Goal: Task Accomplishment & Management: Manage account settings

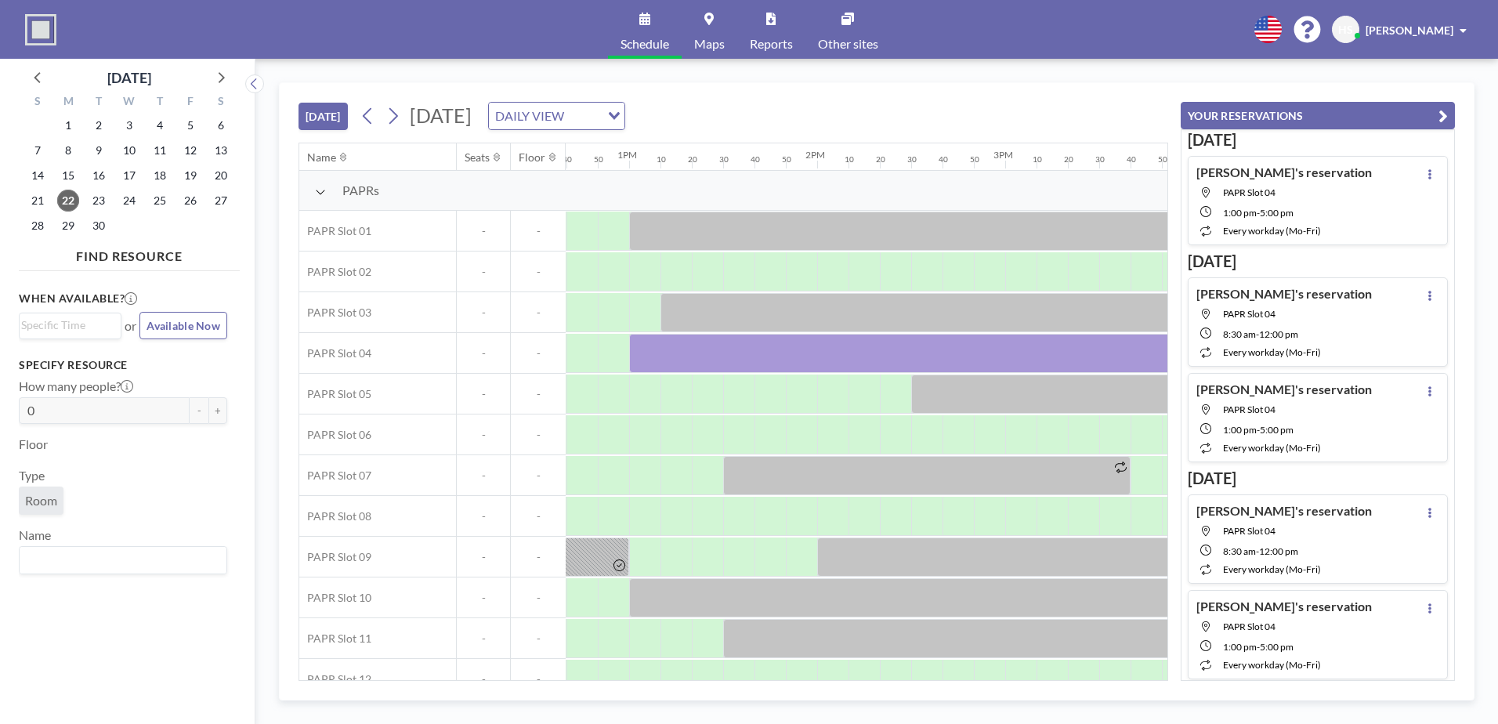
scroll to position [0, 2381]
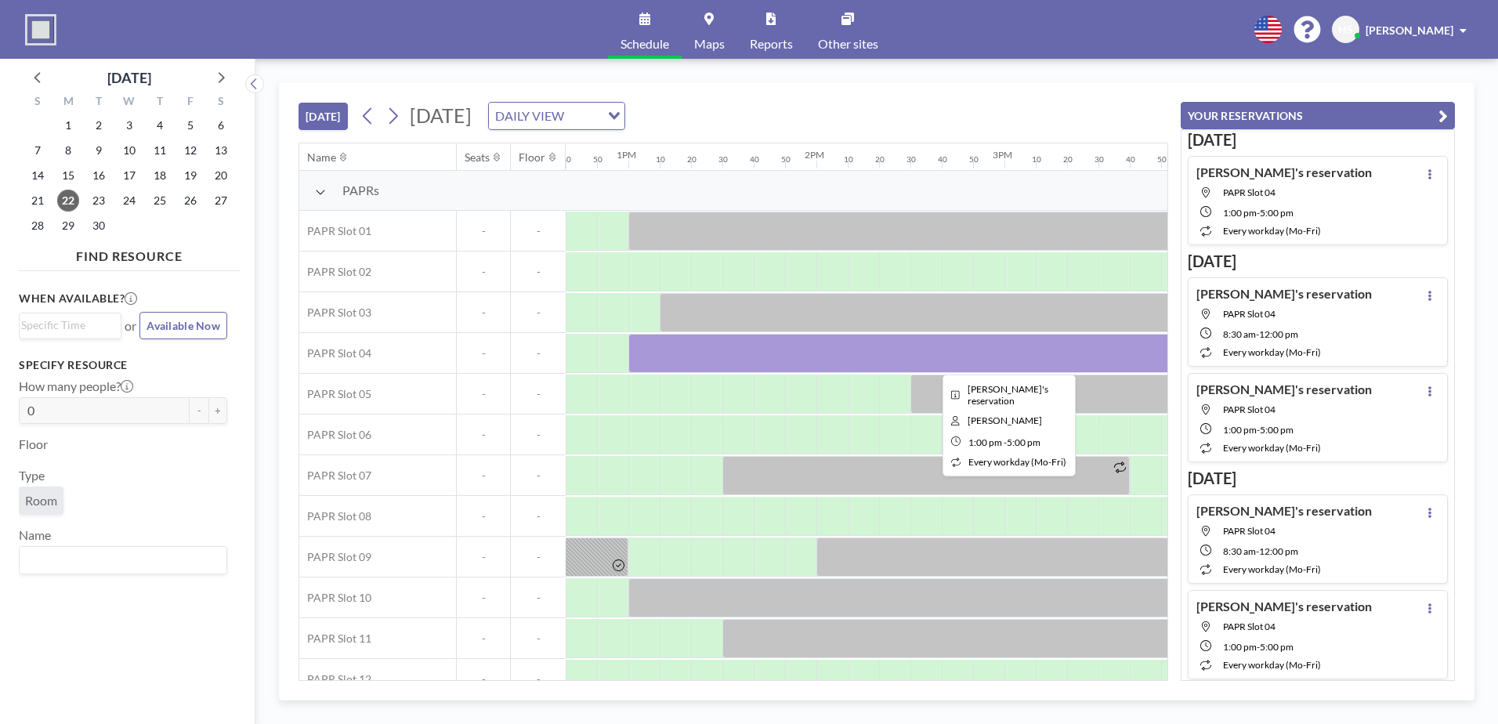
click at [806, 363] on div at bounding box center [1004, 353] width 752 height 39
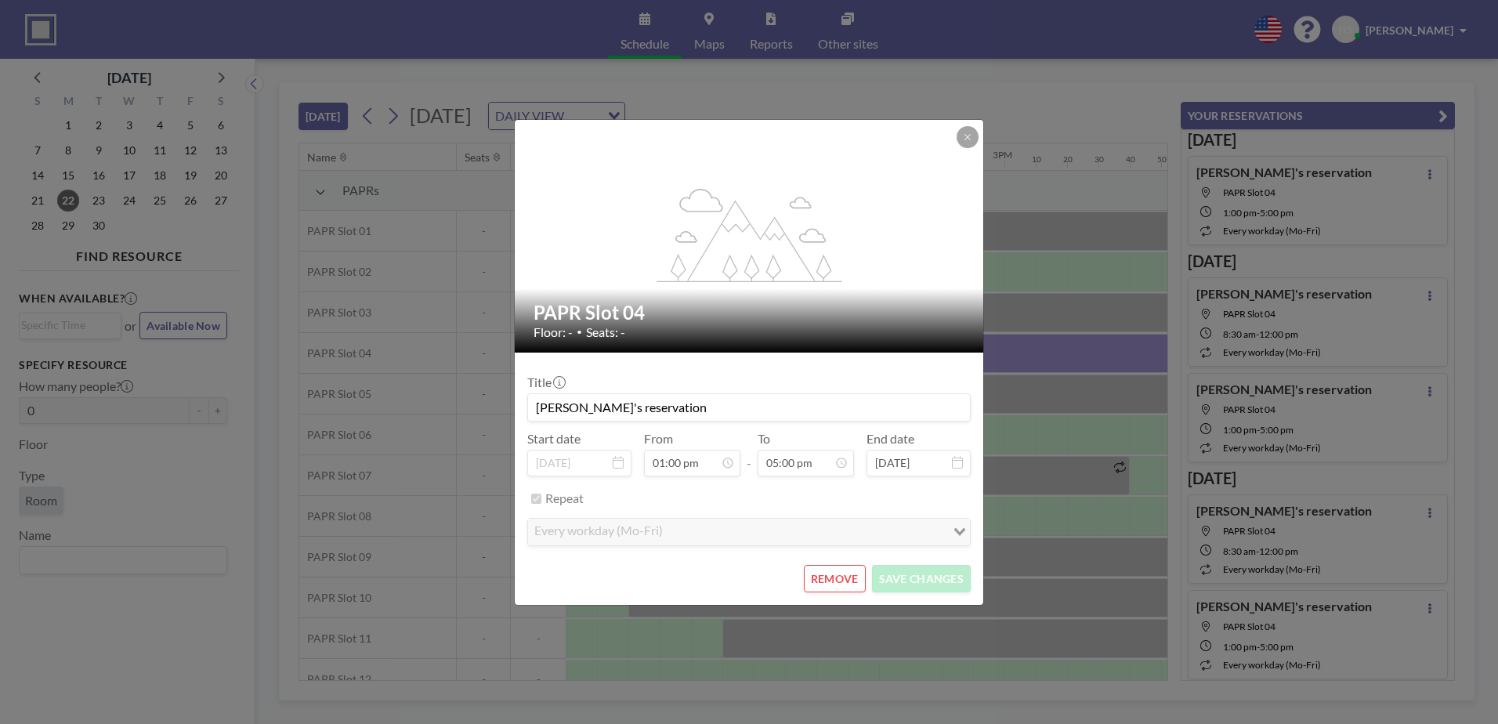
click at [806, 363] on form "Title [PERSON_NAME]'s reservation Start date [DATE] From 01:00 pm - To 05:00 pm…" at bounding box center [749, 478] width 468 height 252
click at [834, 572] on button "REMOVE" at bounding box center [835, 578] width 62 height 27
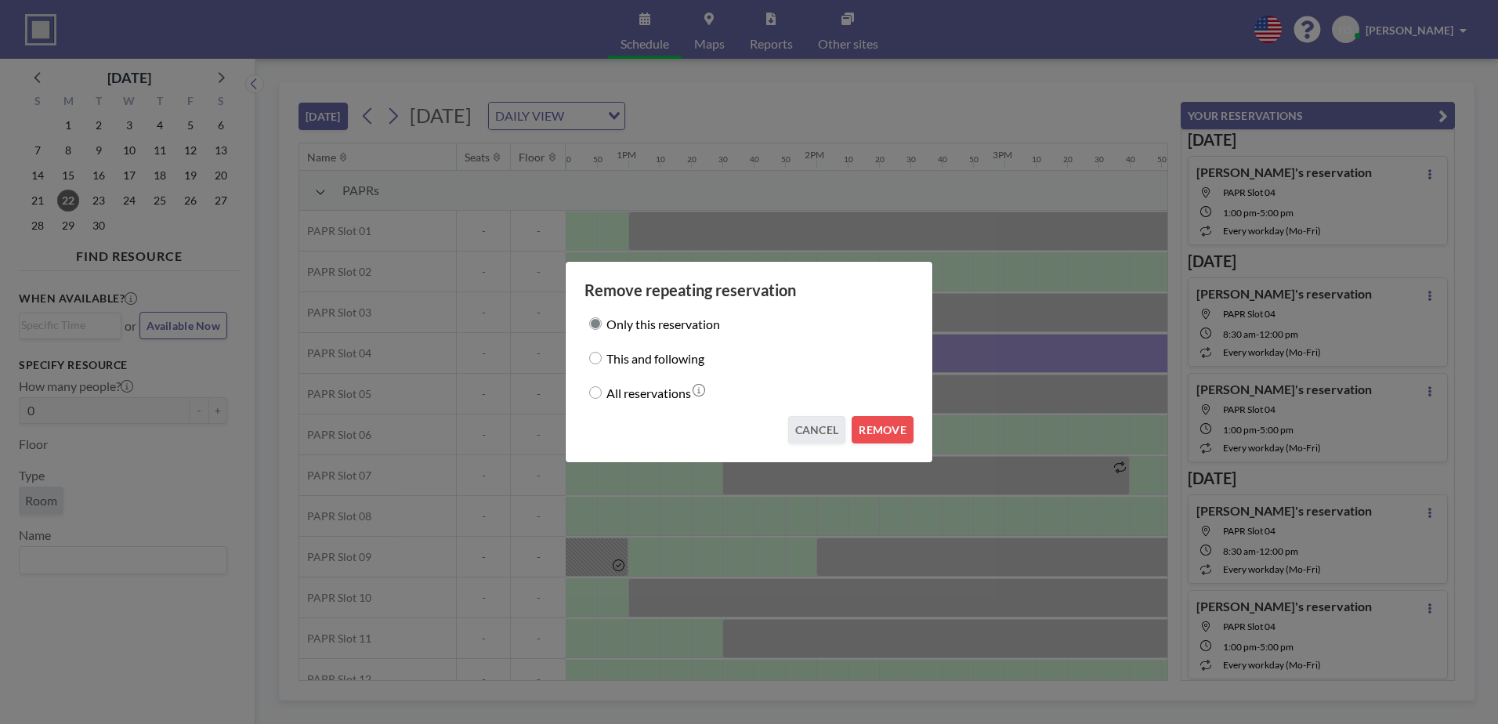
click at [667, 396] on label "All reservations" at bounding box center [648, 392] width 85 height 22
click at [602, 396] on input "All reservations" at bounding box center [595, 392] width 13 height 13
radio input "true"
click at [905, 436] on button "REMOVE" at bounding box center [882, 429] width 62 height 27
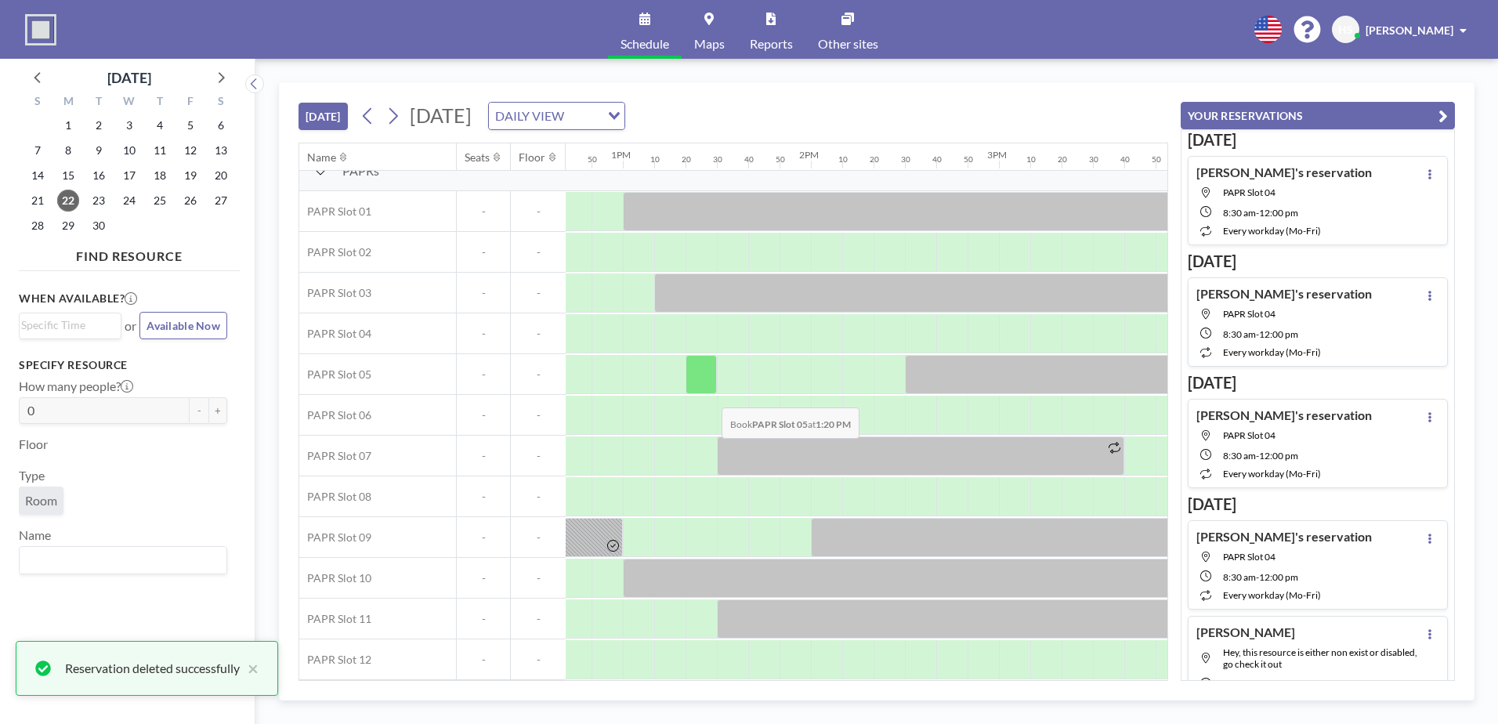
scroll to position [27, 2388]
click at [103, 207] on span "23" at bounding box center [99, 201] width 22 height 22
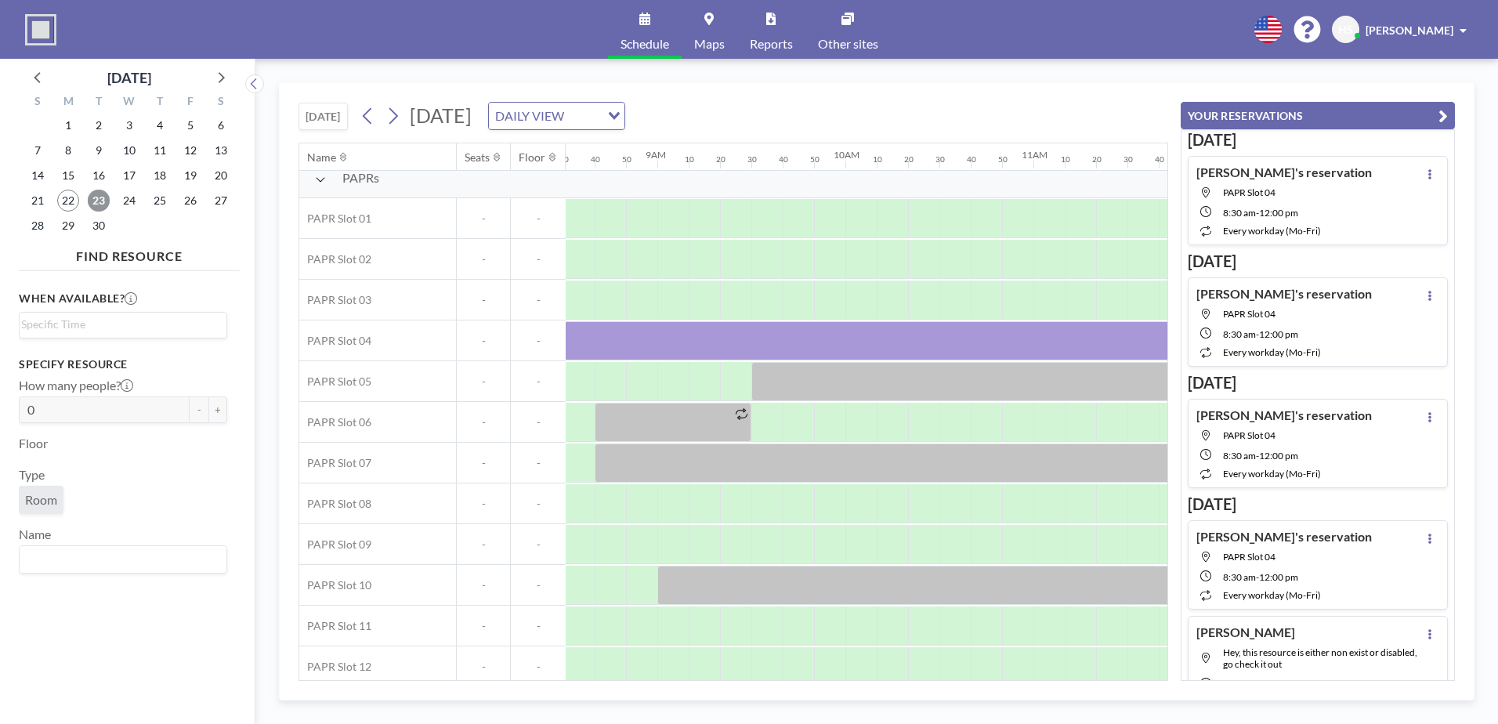
scroll to position [13, 1586]
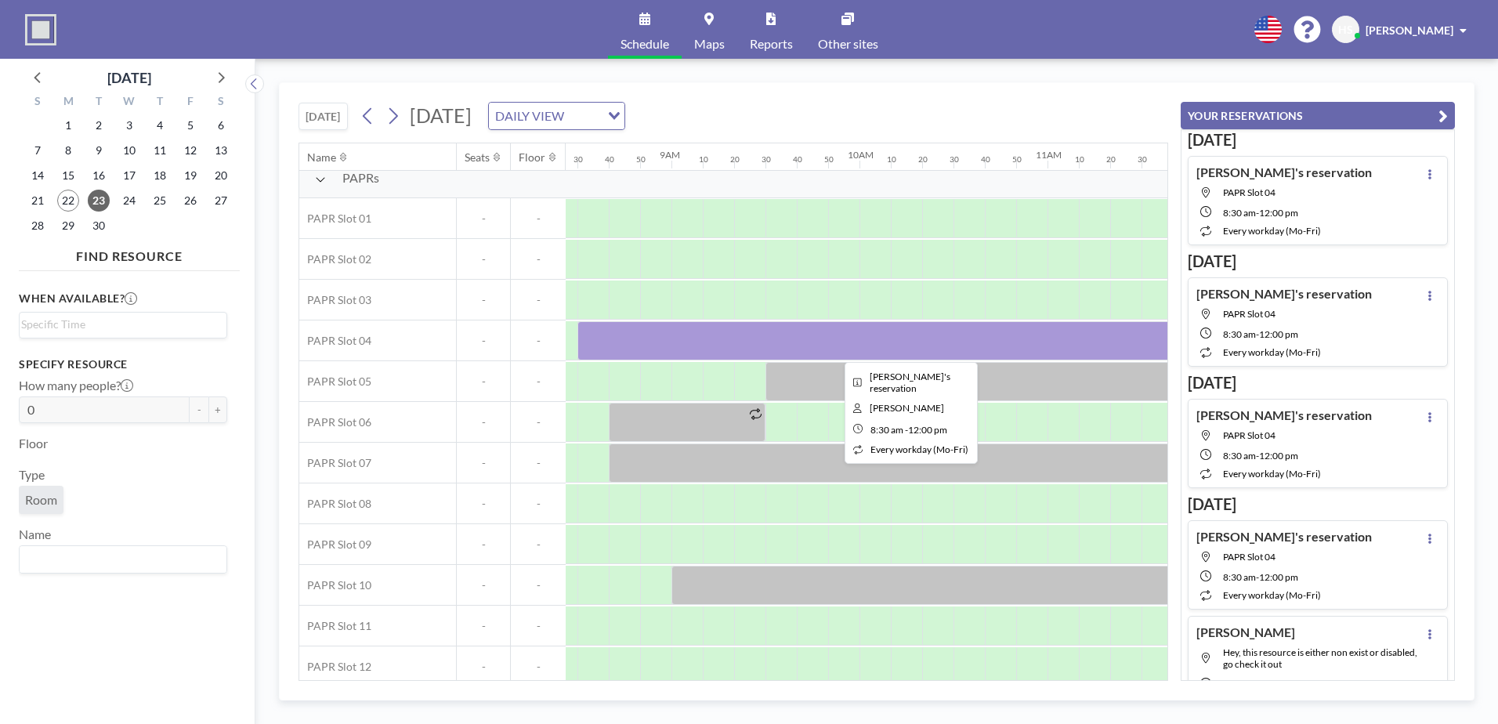
click at [695, 331] on div at bounding box center [906, 340] width 658 height 39
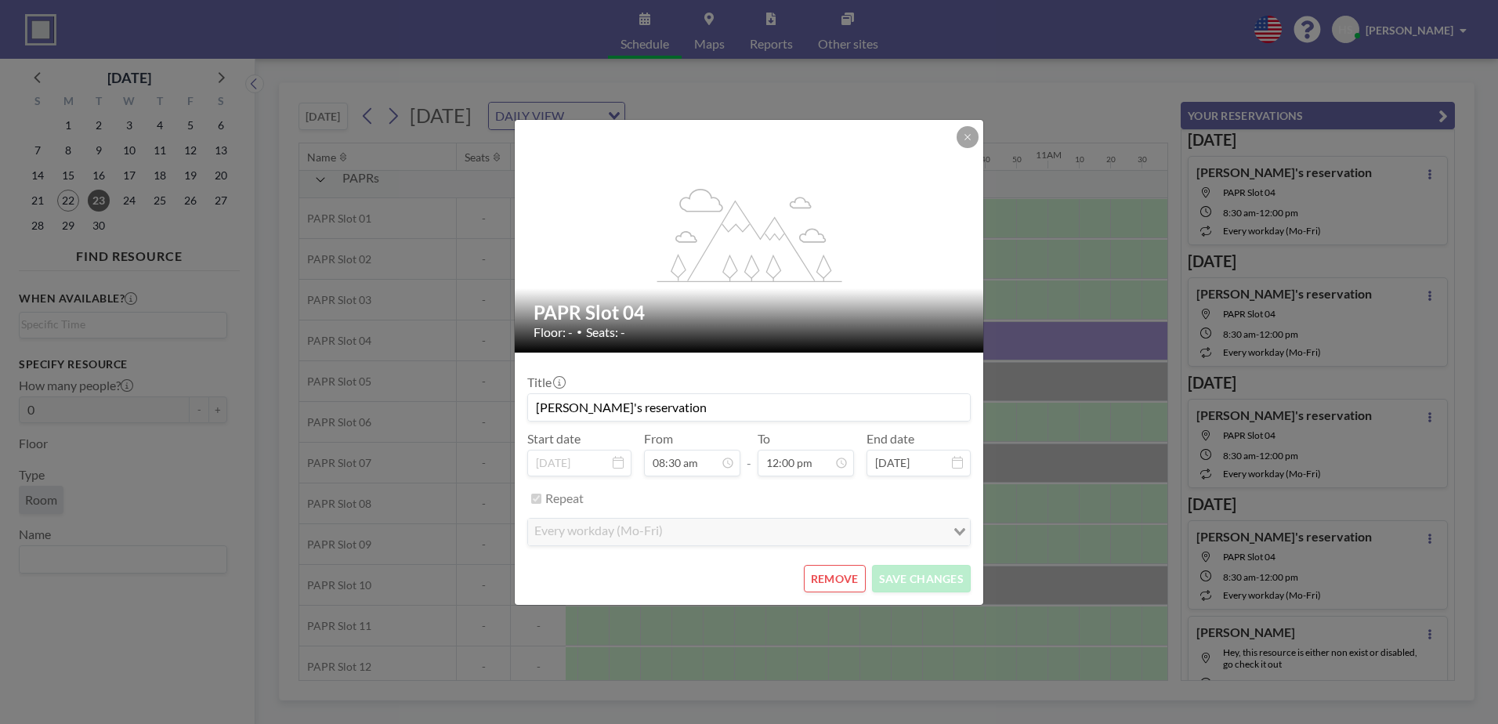
click at [695, 331] on div "Floor: - • Seats: -" at bounding box center [749, 332] width 432 height 16
click at [851, 573] on button "REMOVE" at bounding box center [835, 578] width 62 height 27
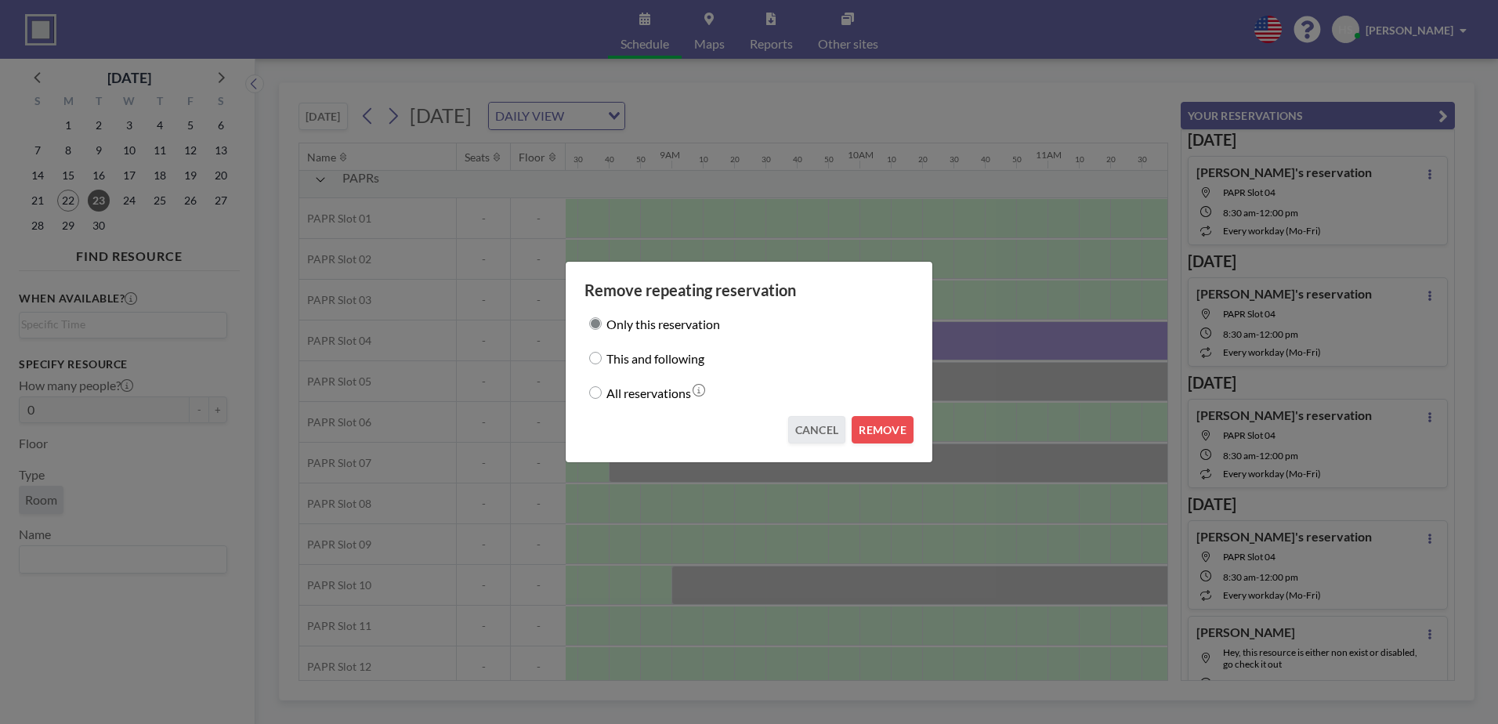
click at [683, 397] on label "All reservations" at bounding box center [648, 392] width 85 height 22
click at [602, 397] on input "All reservations" at bounding box center [595, 392] width 13 height 13
radio input "true"
click at [886, 429] on button "REMOVE" at bounding box center [882, 429] width 62 height 27
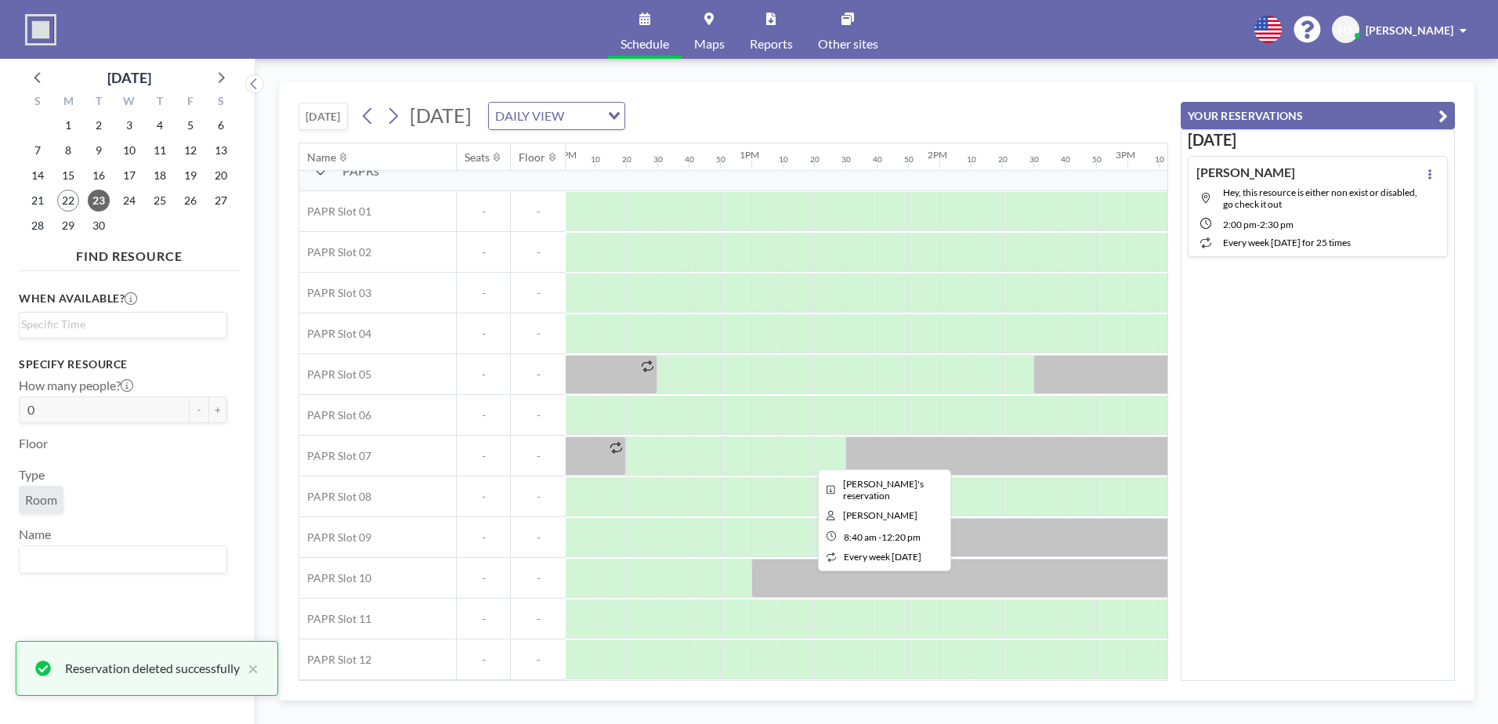
scroll to position [20, 2261]
